Goal: Find specific page/section: Find specific page/section

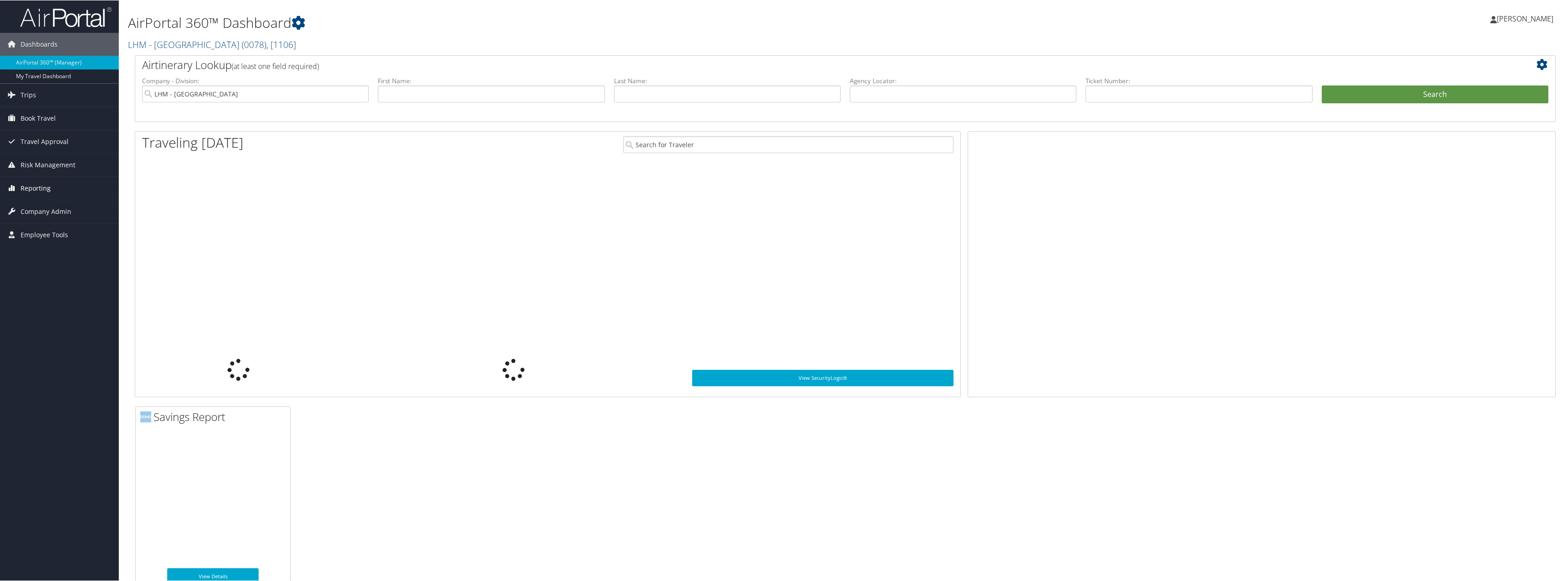
click at [44, 190] on span "Reporting" at bounding box center [35, 188] width 30 height 23
